Goal: Information Seeking & Learning: Learn about a topic

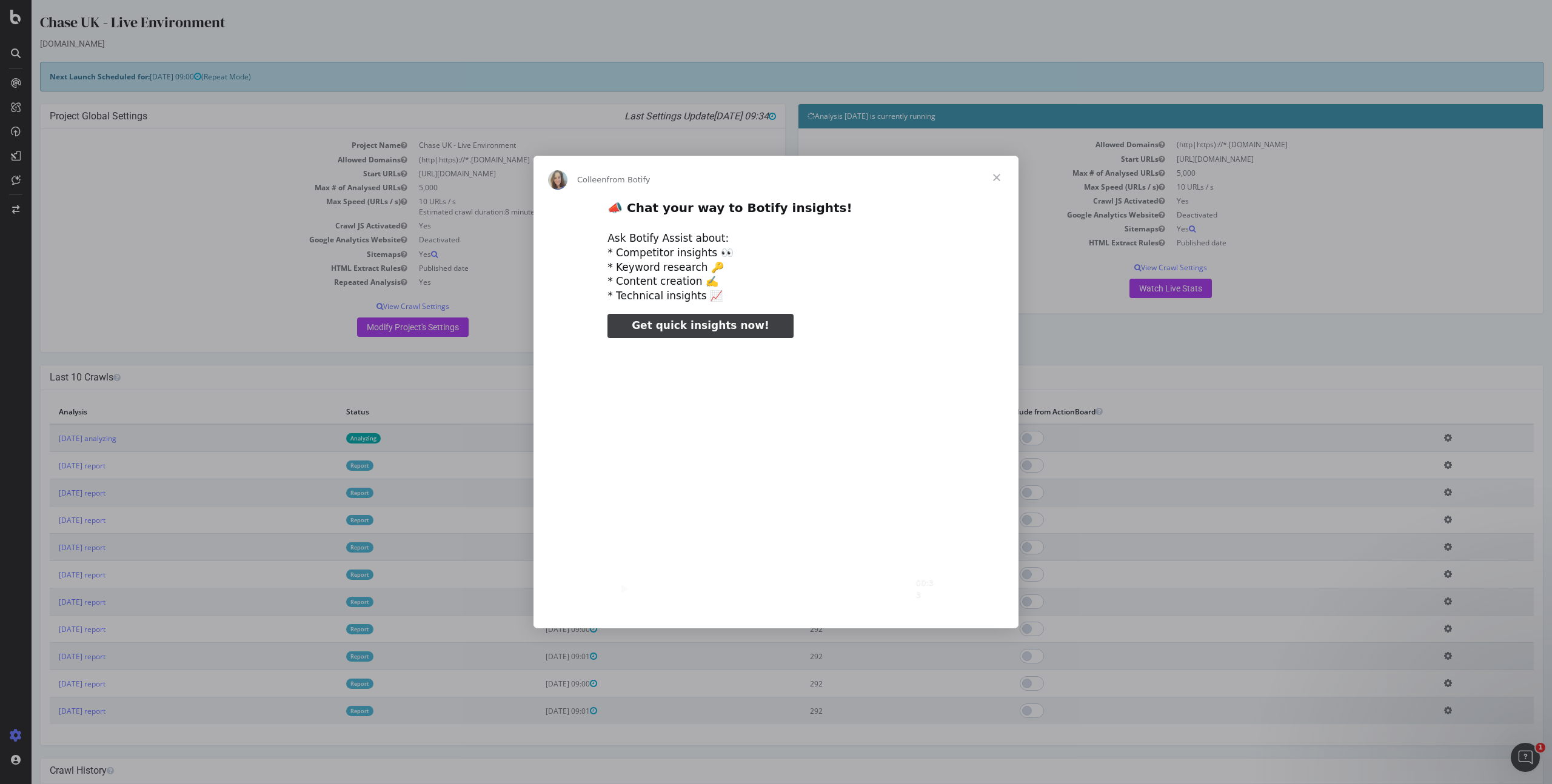
click at [990, 174] on span "Close" at bounding box center [997, 177] width 43 height 43
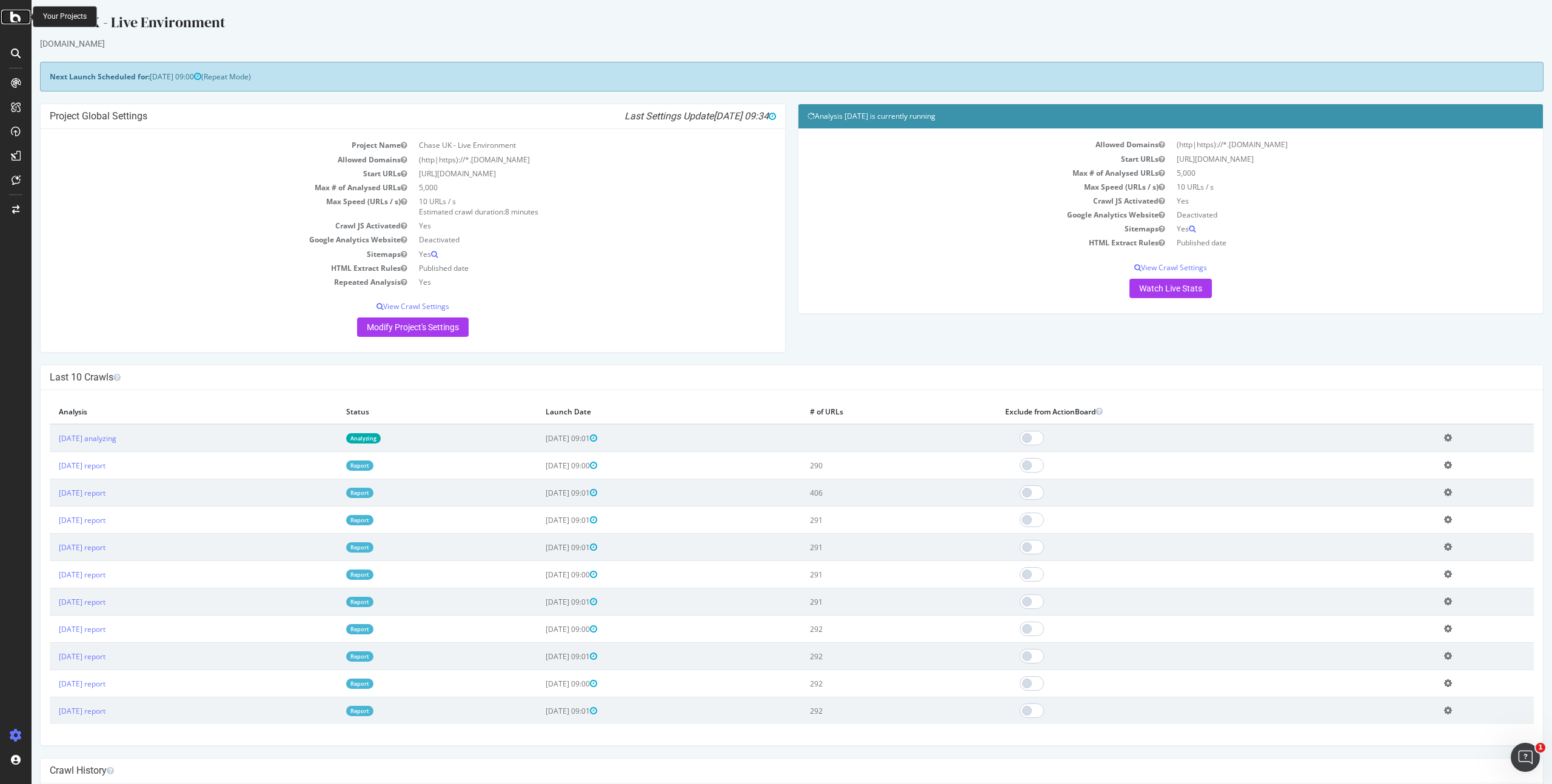
click at [20, 15] on icon at bounding box center [15, 17] width 11 height 15
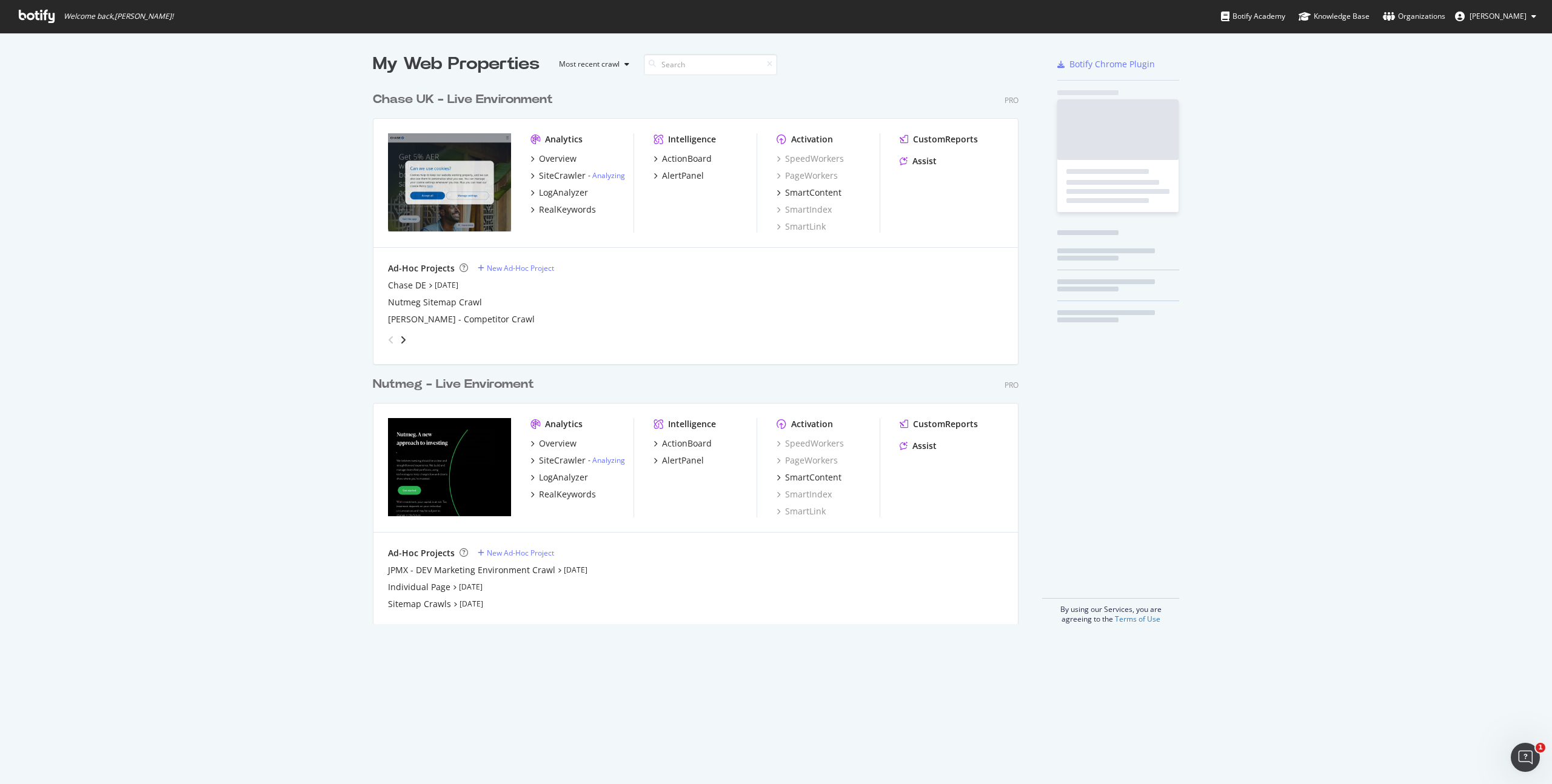
scroll to position [775, 1534]
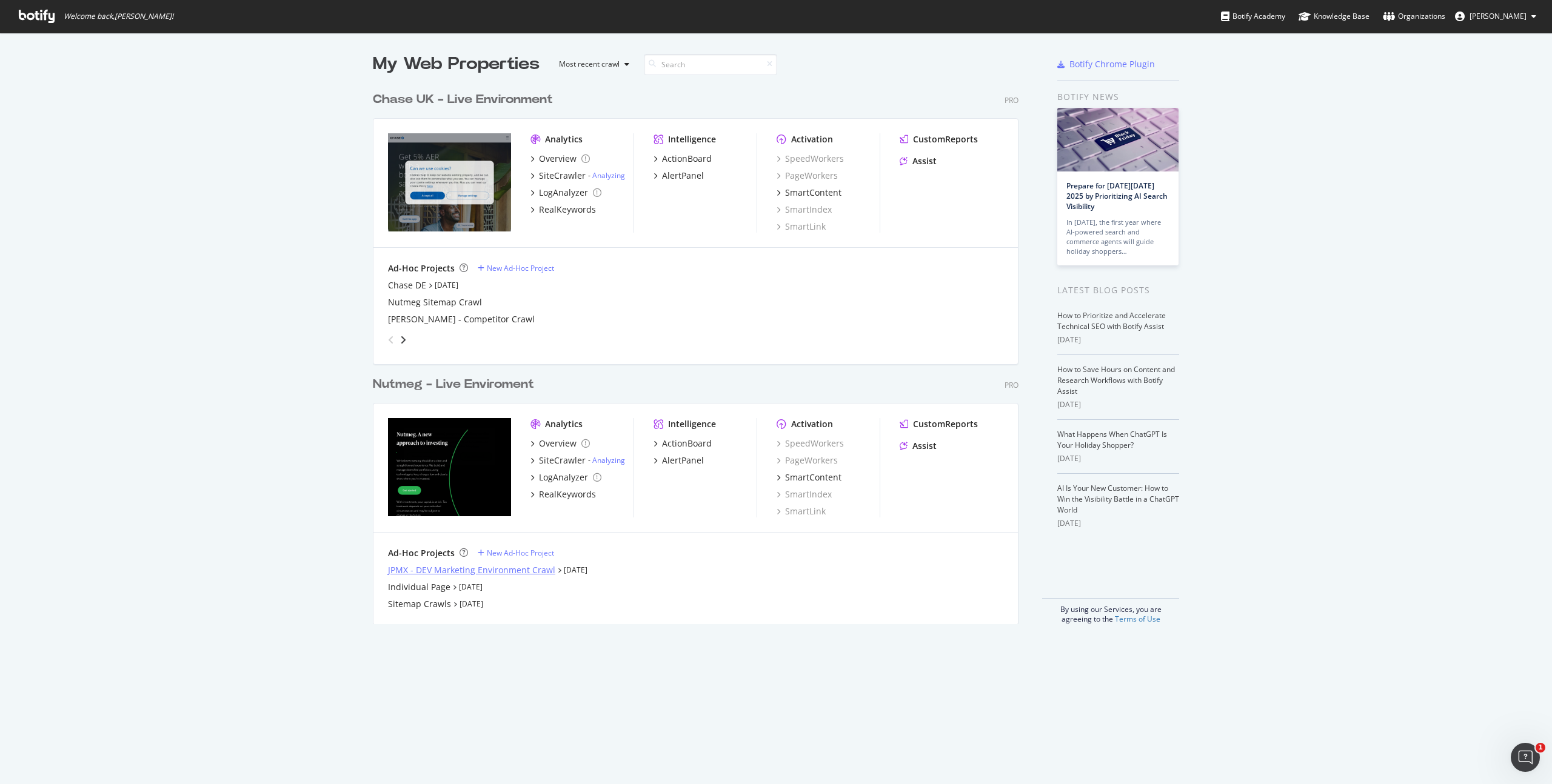
click at [438, 570] on div "JPMX - DEV Marketing Environment Crawl" at bounding box center [472, 570] width 167 height 12
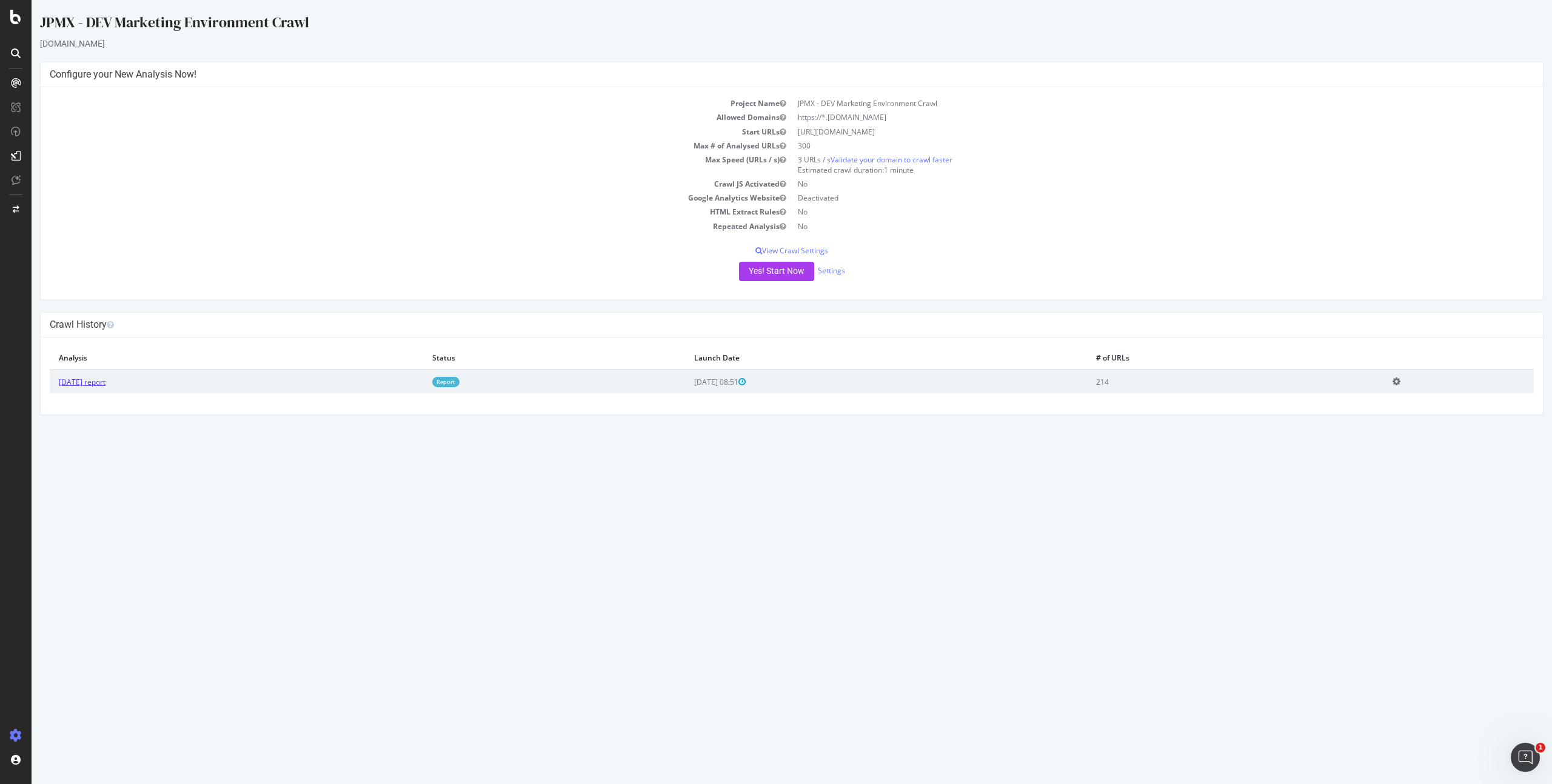
click at [106, 381] on link "[DATE] report" at bounding box center [82, 382] width 47 height 10
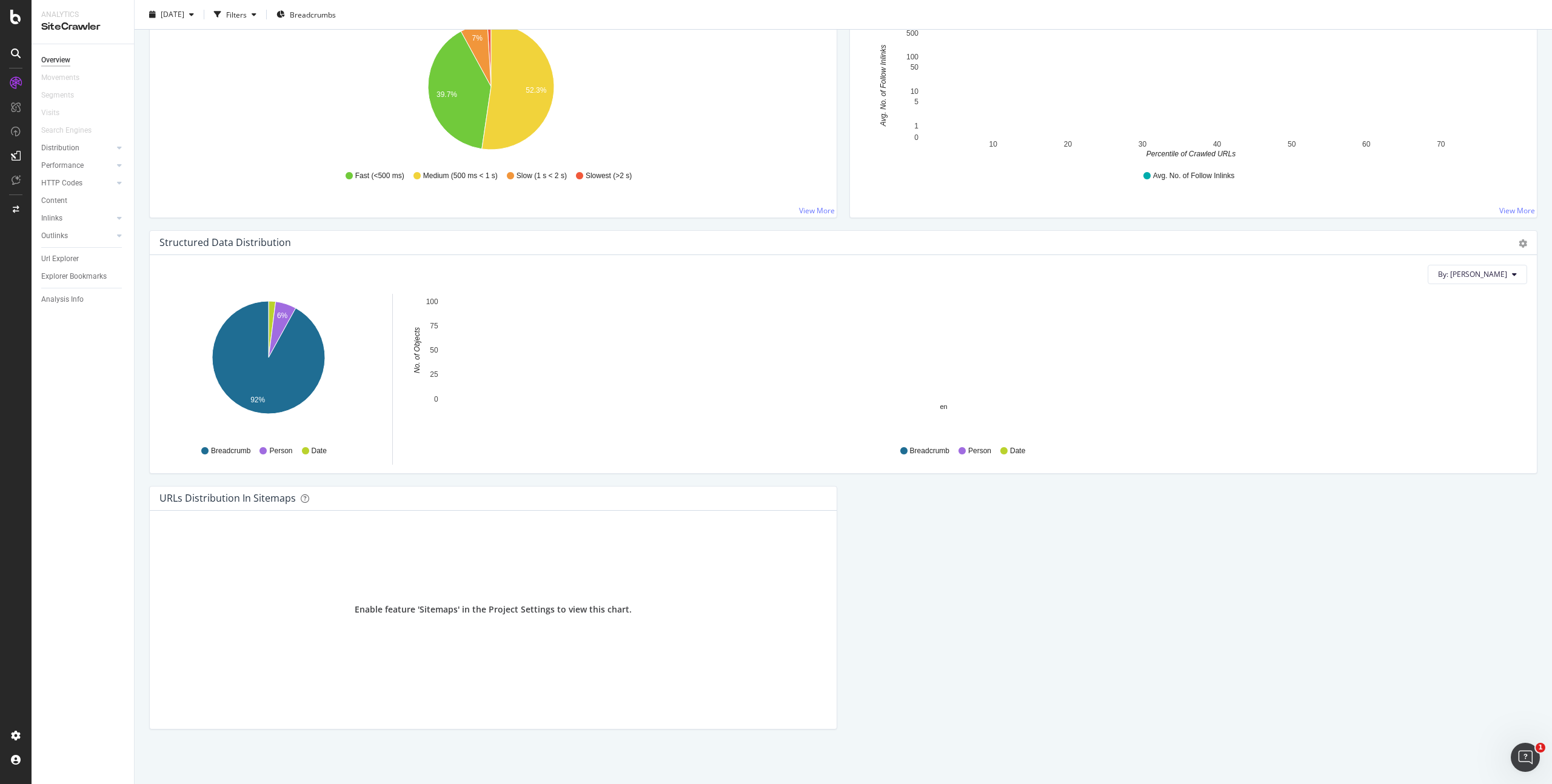
scroll to position [186, 0]
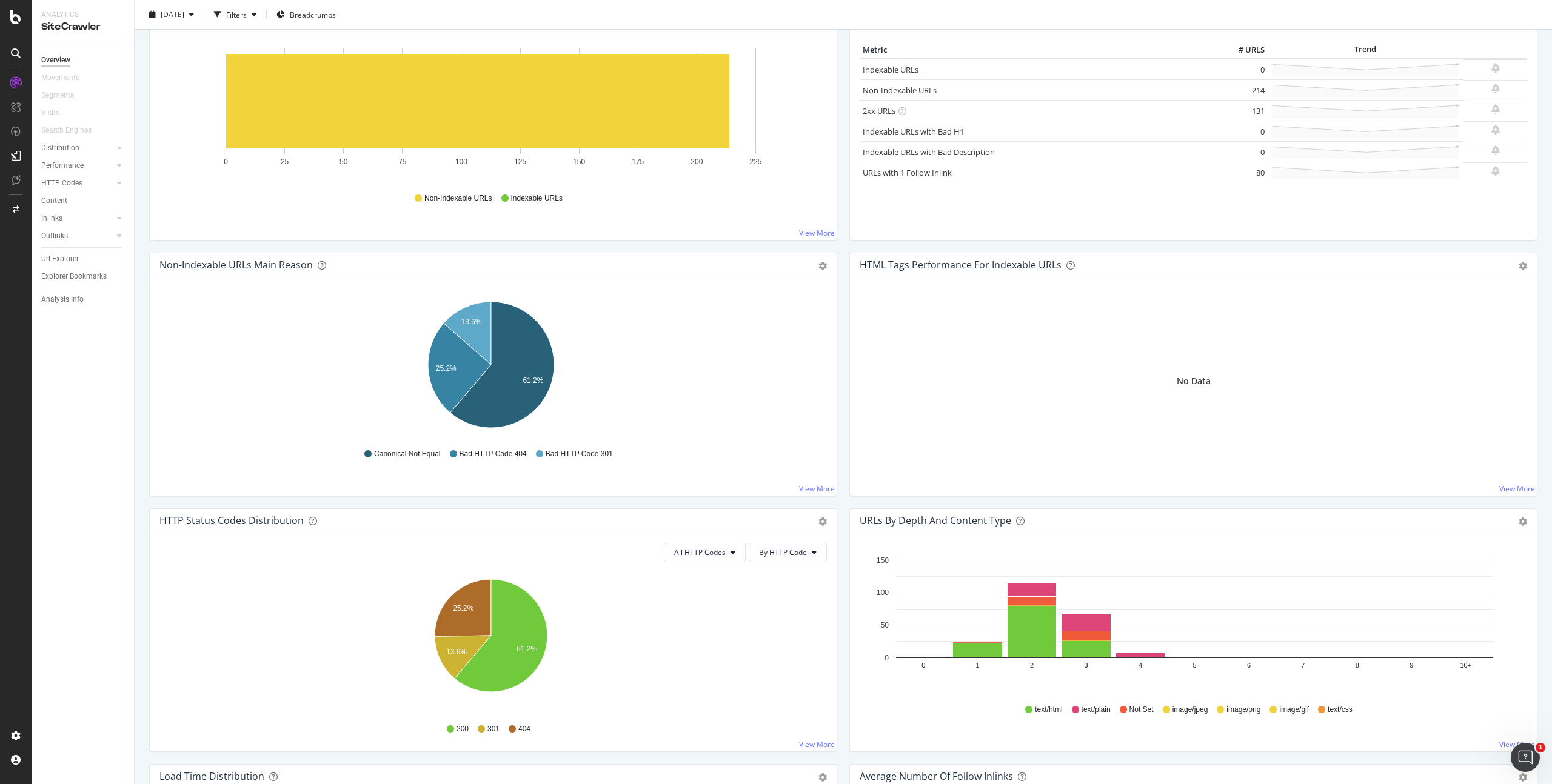
click at [674, 732] on div "200 301 404" at bounding box center [493, 729] width 655 height 27
click at [91, 149] on link "Distribution" at bounding box center [77, 147] width 72 height 12
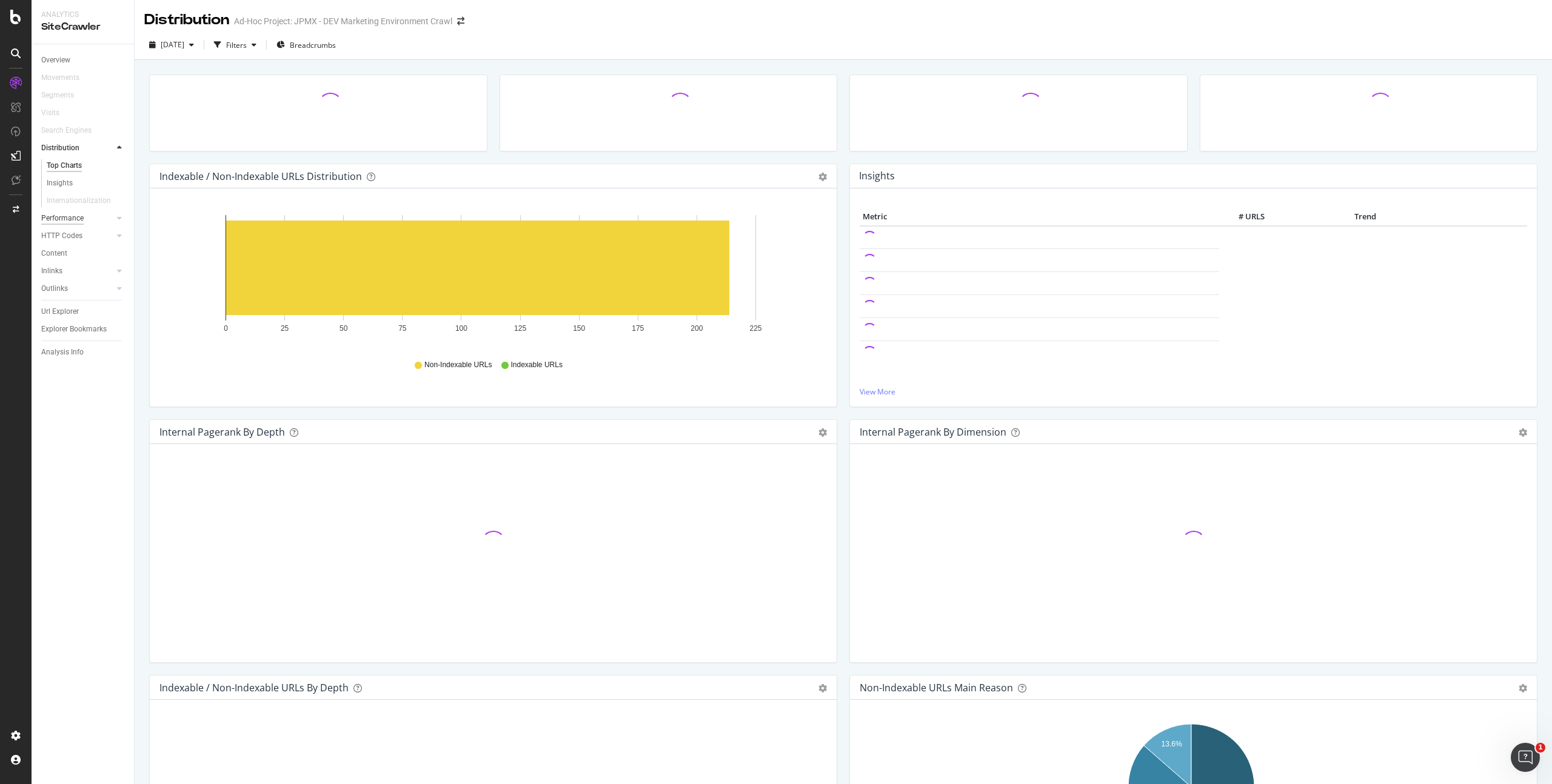
click at [69, 218] on div "Performance" at bounding box center [62, 218] width 43 height 12
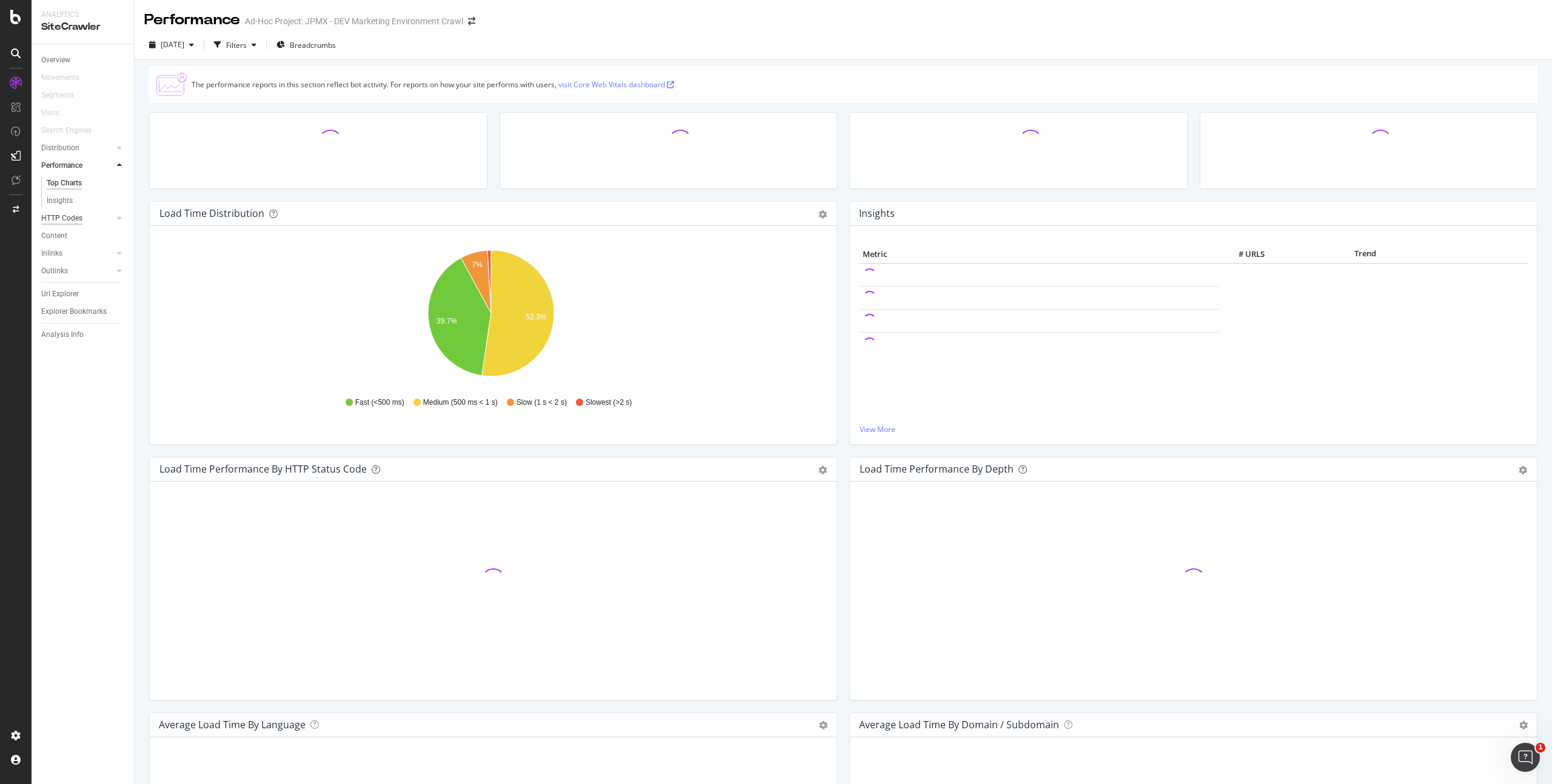
click at [73, 222] on div "HTTP Codes" at bounding box center [62, 218] width 41 height 12
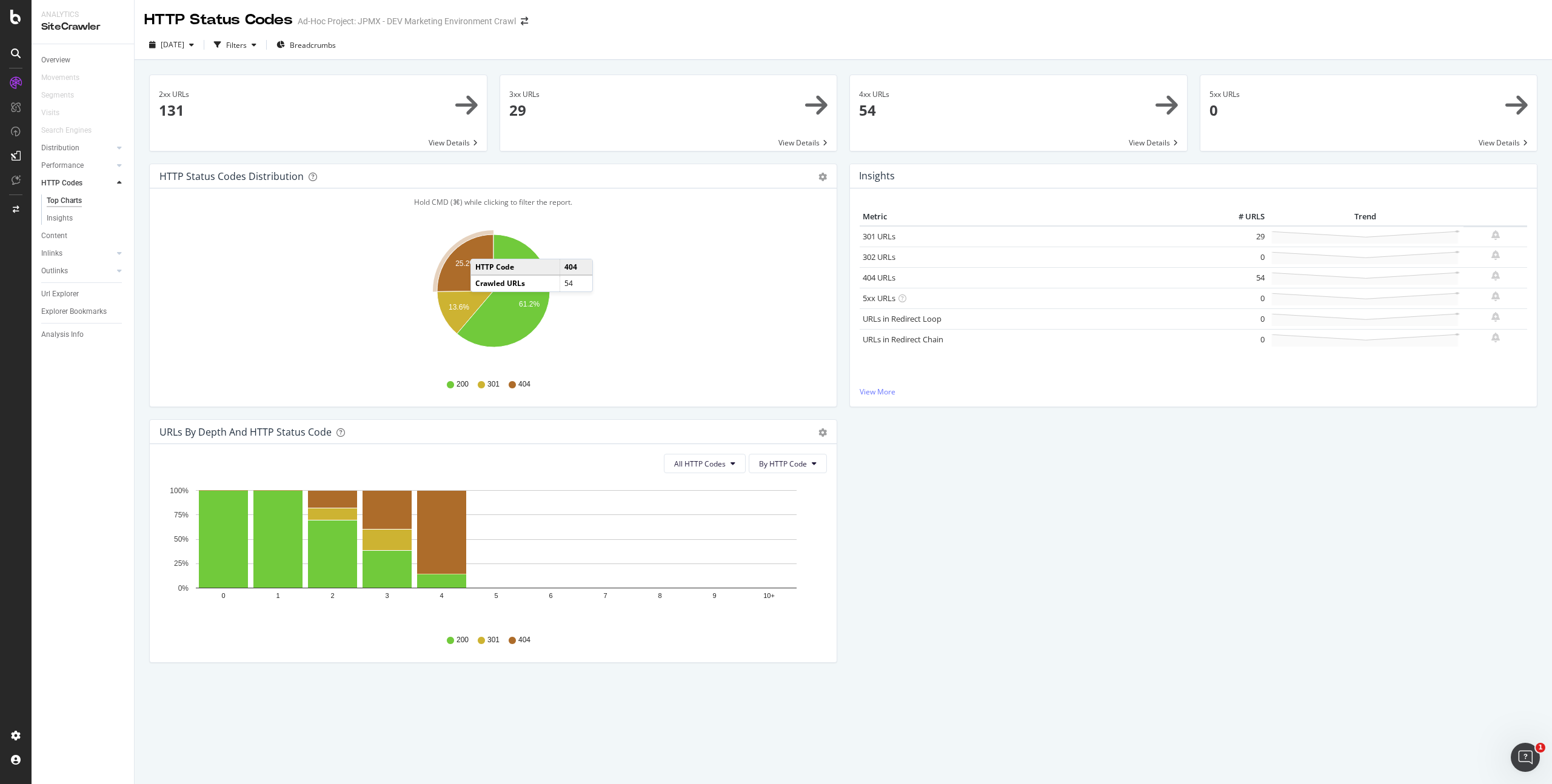
click at [484, 246] on icon "A chart." at bounding box center [465, 263] width 57 height 57
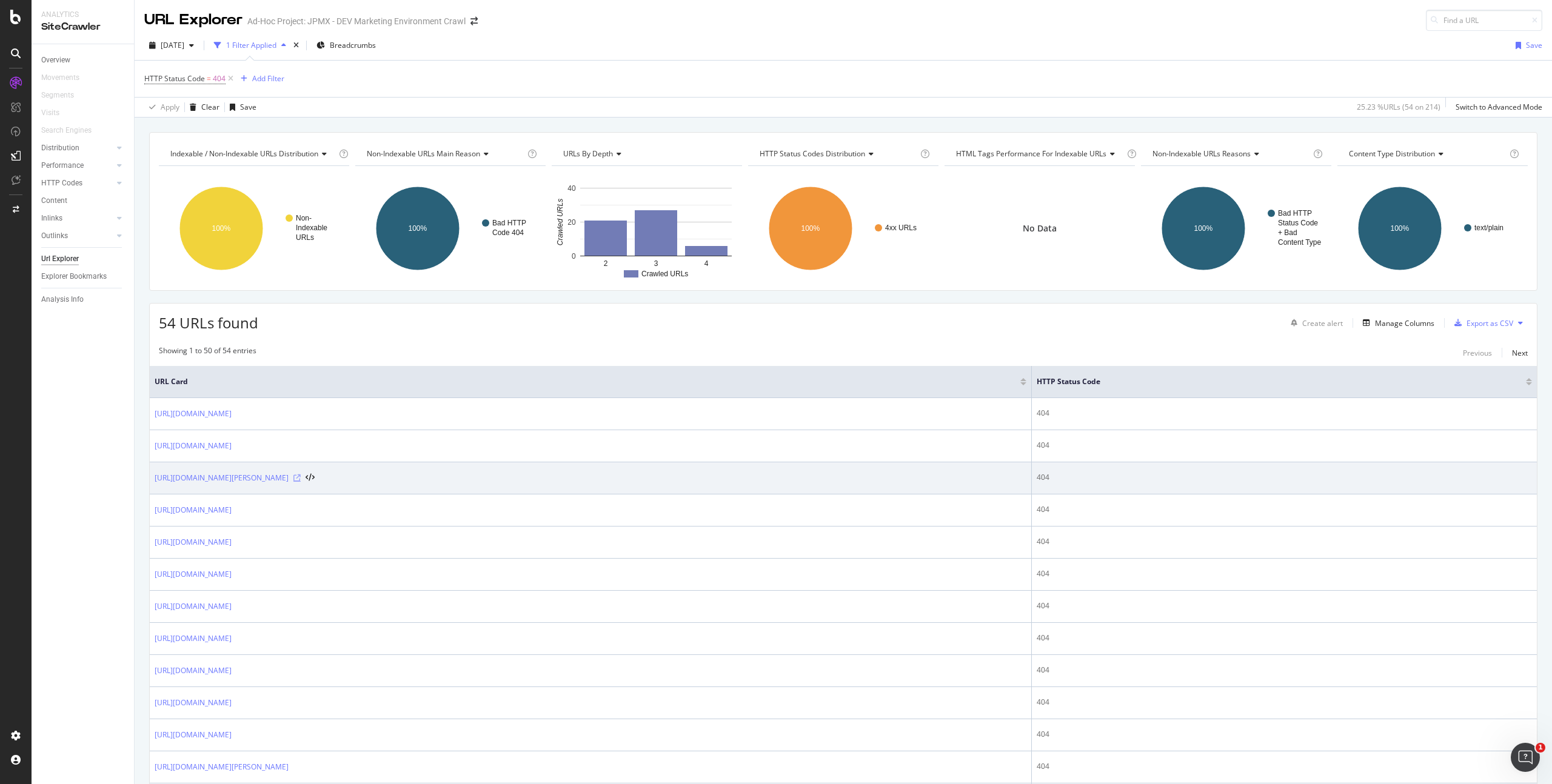
click at [301, 476] on icon at bounding box center [297, 478] width 7 height 7
